Goal: Task Accomplishment & Management: Manage account settings

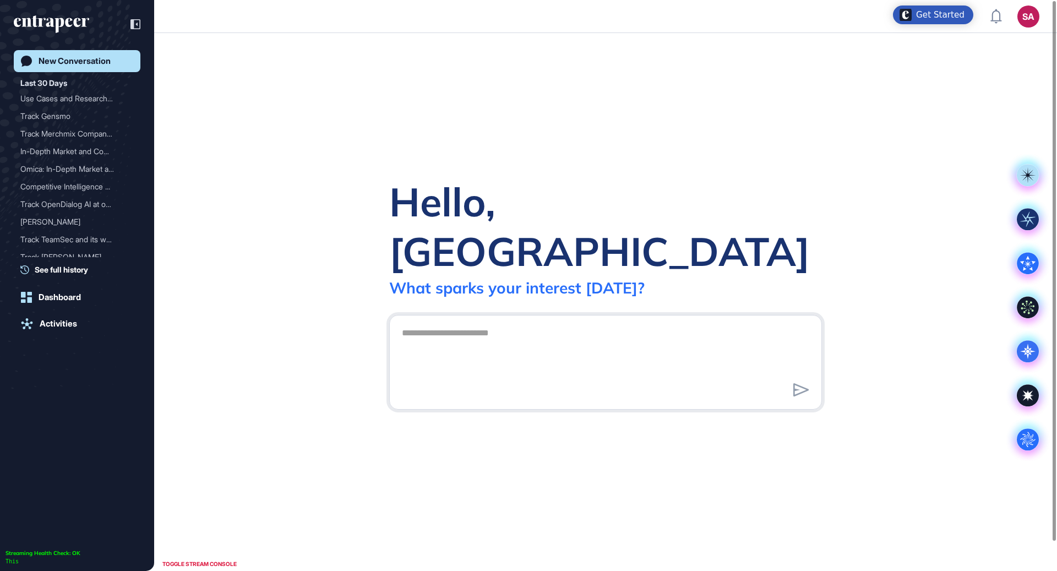
scroll to position [1, 1]
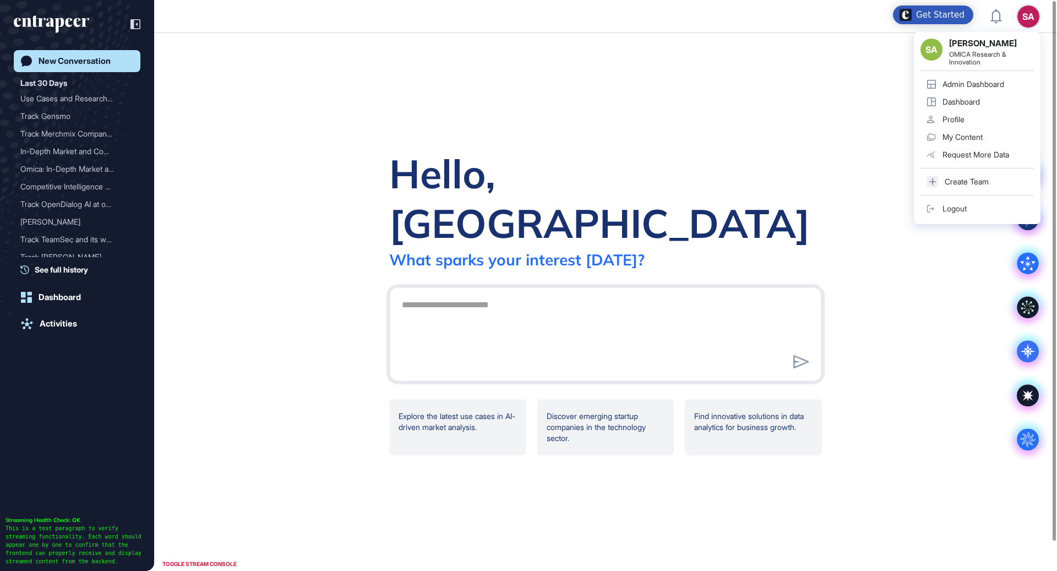
click at [992, 81] on div "Admin Dashboard" at bounding box center [973, 84] width 62 height 9
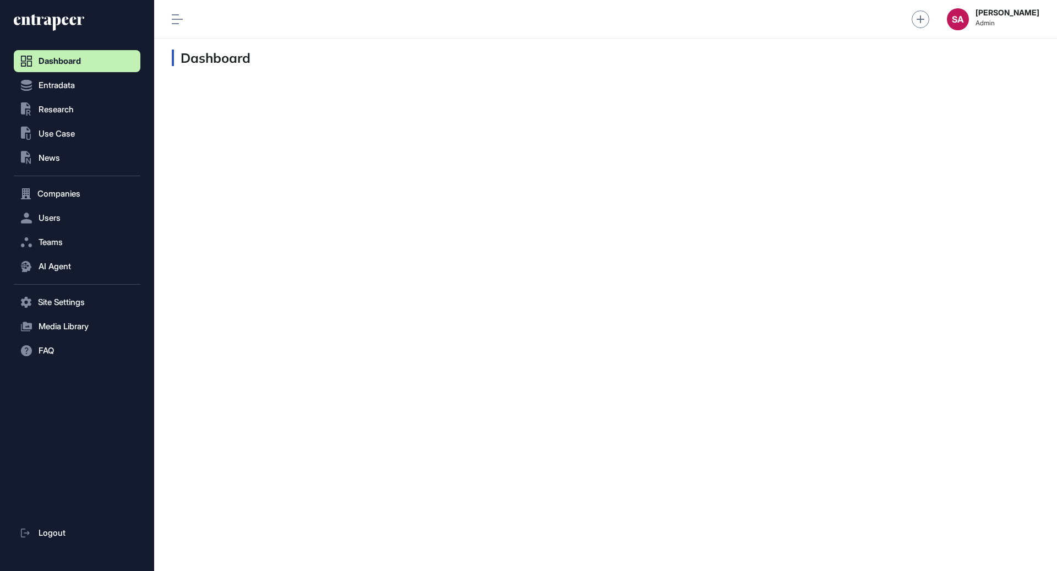
scroll to position [1, 1]
click at [75, 220] on button "Users" at bounding box center [77, 218] width 127 height 22
click at [63, 244] on span "User List" at bounding box center [51, 241] width 31 height 9
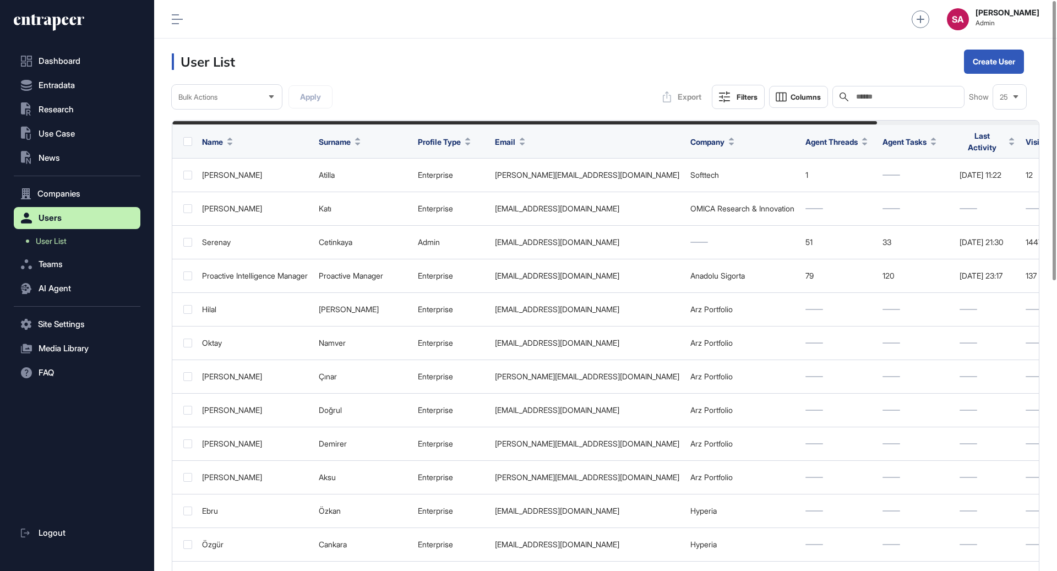
scroll to position [571, 902]
click at [888, 96] on input "text" at bounding box center [906, 96] width 102 height 9
paste input "**********"
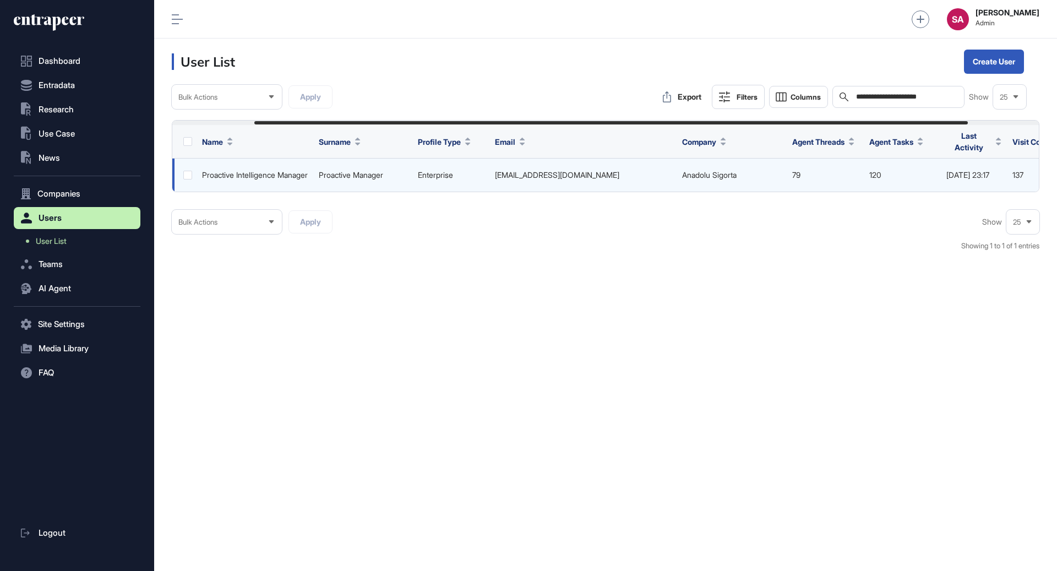
scroll to position [0, 187]
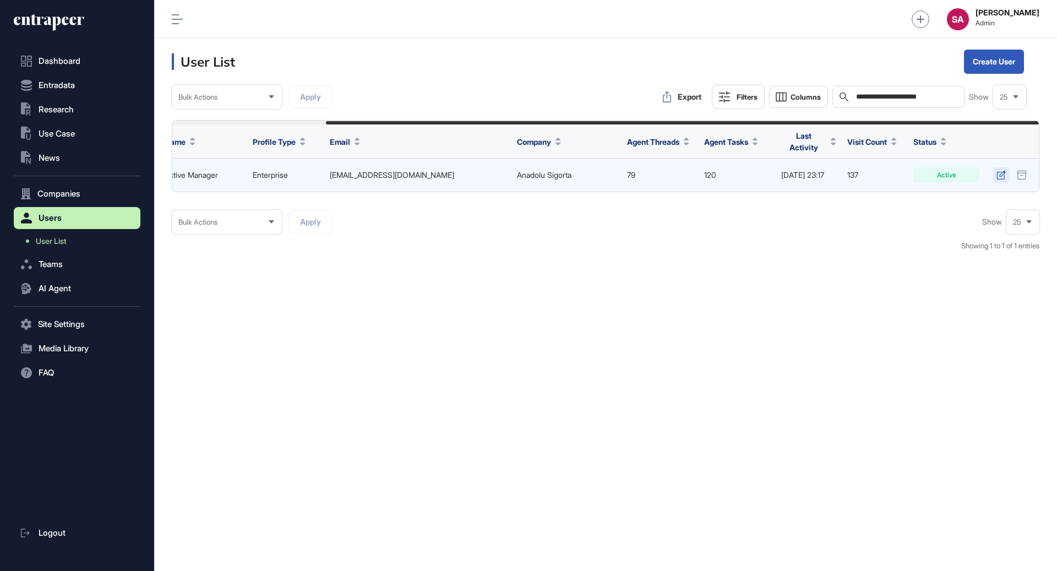
type input "**********"
click at [999, 171] on icon at bounding box center [1000, 175] width 9 height 9
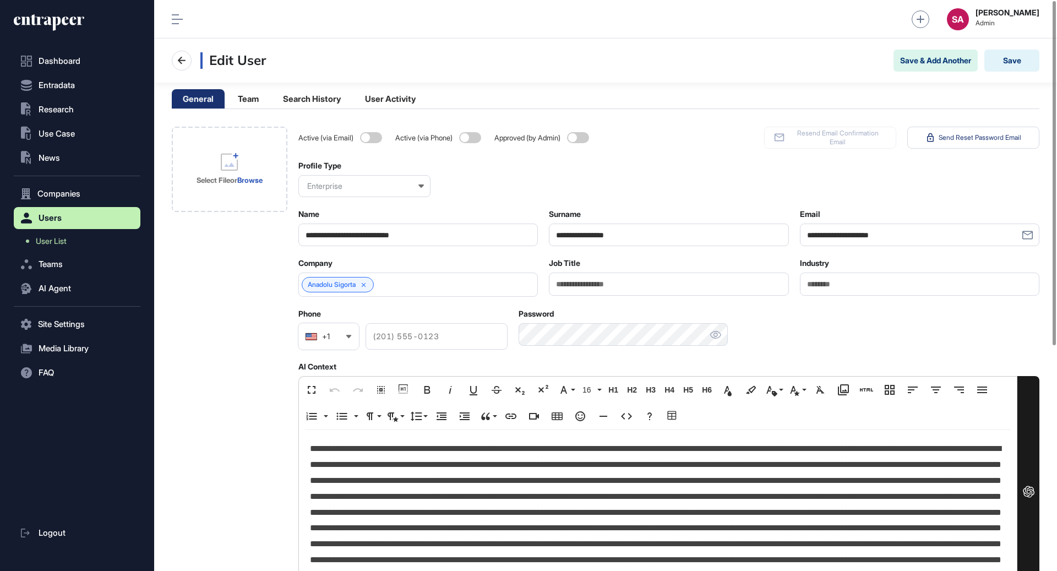
scroll to position [128, 0]
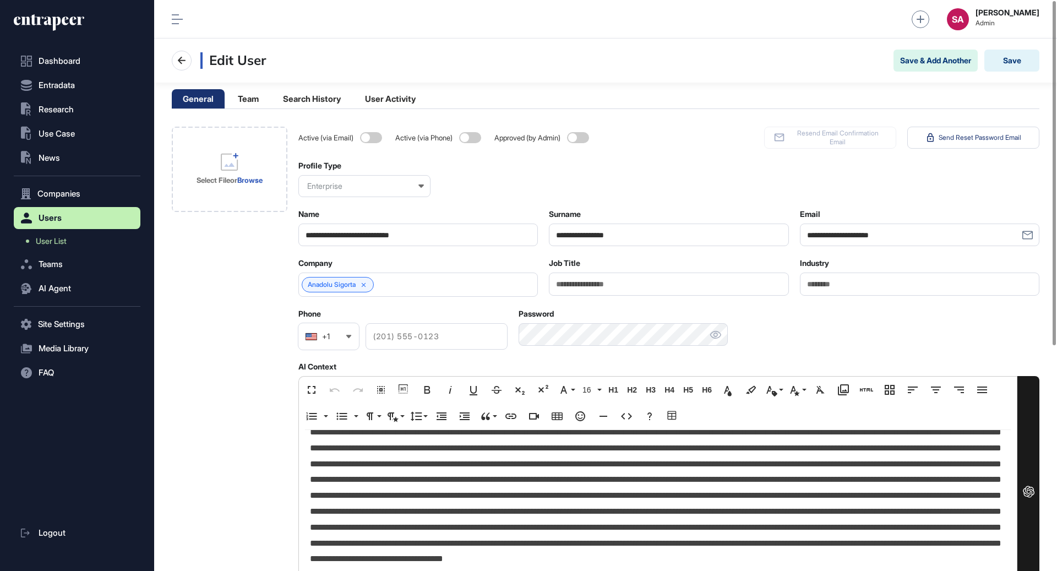
click at [718, 473] on p at bounding box center [658, 471] width 696 height 317
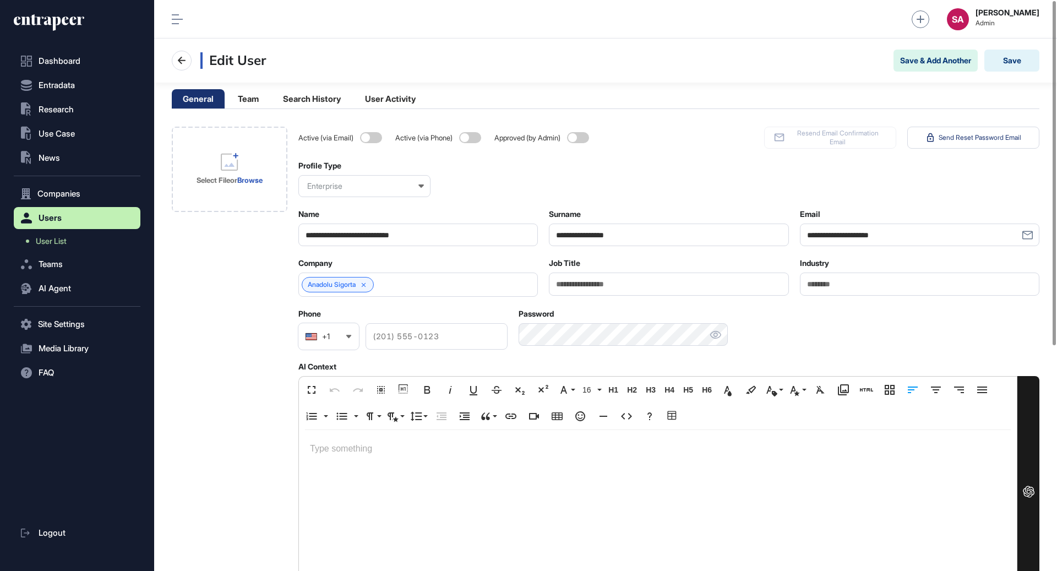
scroll to position [0, 0]
click at [368, 284] on icon at bounding box center [364, 285] width 8 height 8
click at [232, 353] on div "Select File or Browse" at bounding box center [230, 495] width 116 height 737
click at [1016, 60] on button "Save" at bounding box center [1011, 61] width 55 height 22
